Goal: Task Accomplishment & Management: Complete application form

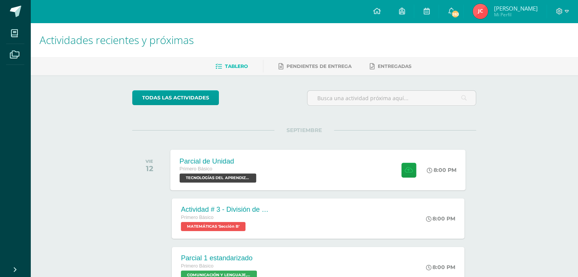
click at [233, 175] on span "TECNOLOGÍAS DEL APRENDIZAJE Y LA COMUNICACIÓN 'Sección B'" at bounding box center [218, 178] width 77 height 9
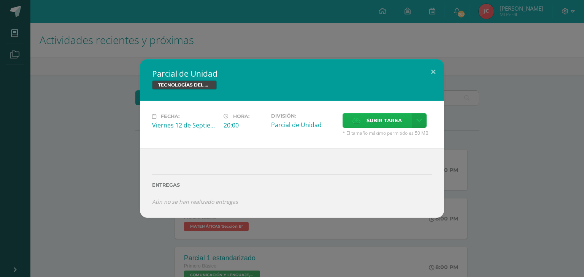
click at [351, 119] on label "Subir tarea" at bounding box center [376, 120] width 69 height 15
click at [0, 0] on input "Subir tarea" at bounding box center [0, 0] width 0 height 0
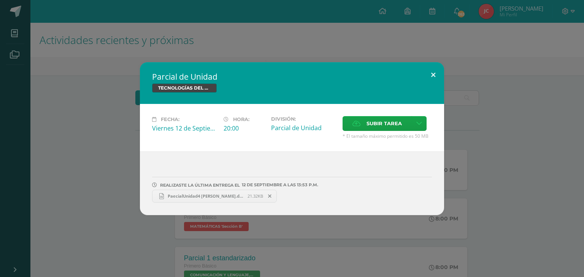
click at [433, 73] on button at bounding box center [433, 75] width 22 height 26
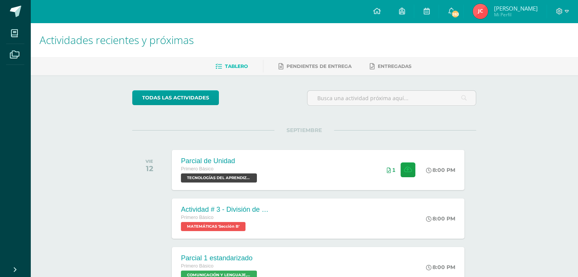
click at [554, 10] on div at bounding box center [562, 11] width 31 height 23
click at [560, 10] on icon at bounding box center [559, 11] width 7 height 7
click at [553, 51] on span "Cerrar sesión" at bounding box center [542, 51] width 34 height 7
